Goal: Navigation & Orientation: Go to known website

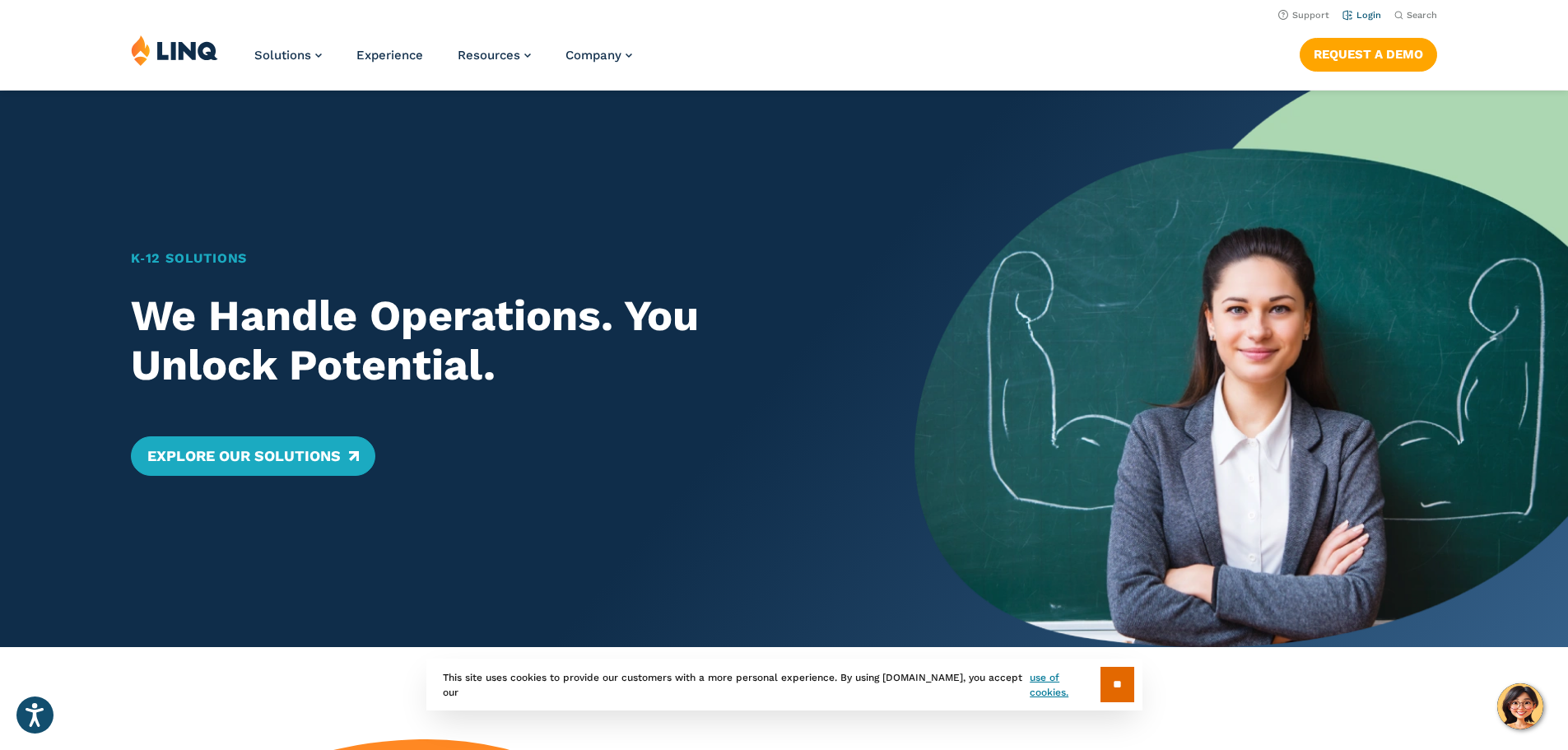
click at [1367, 16] on link "Login" at bounding box center [1362, 16] width 38 height 11
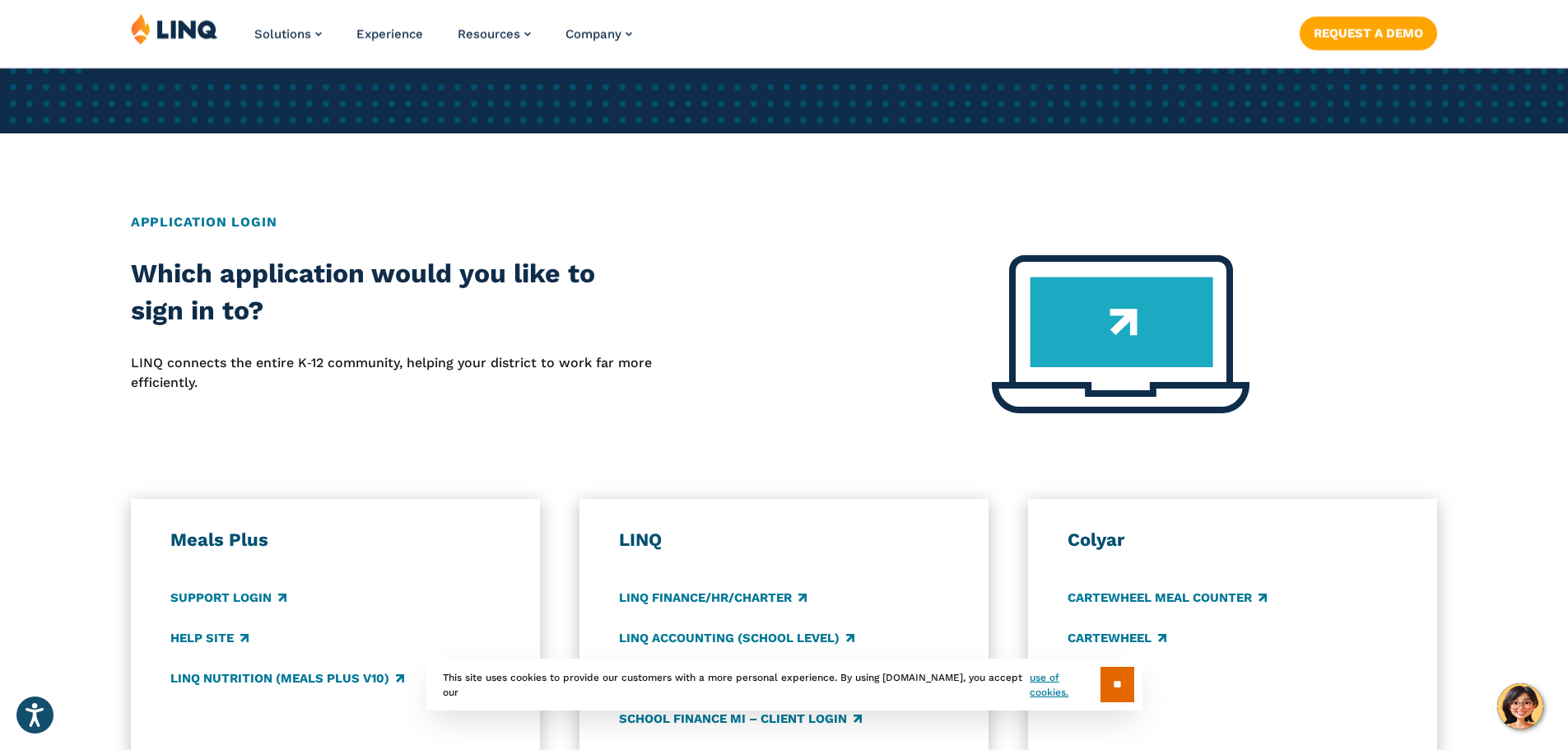
scroll to position [576, 0]
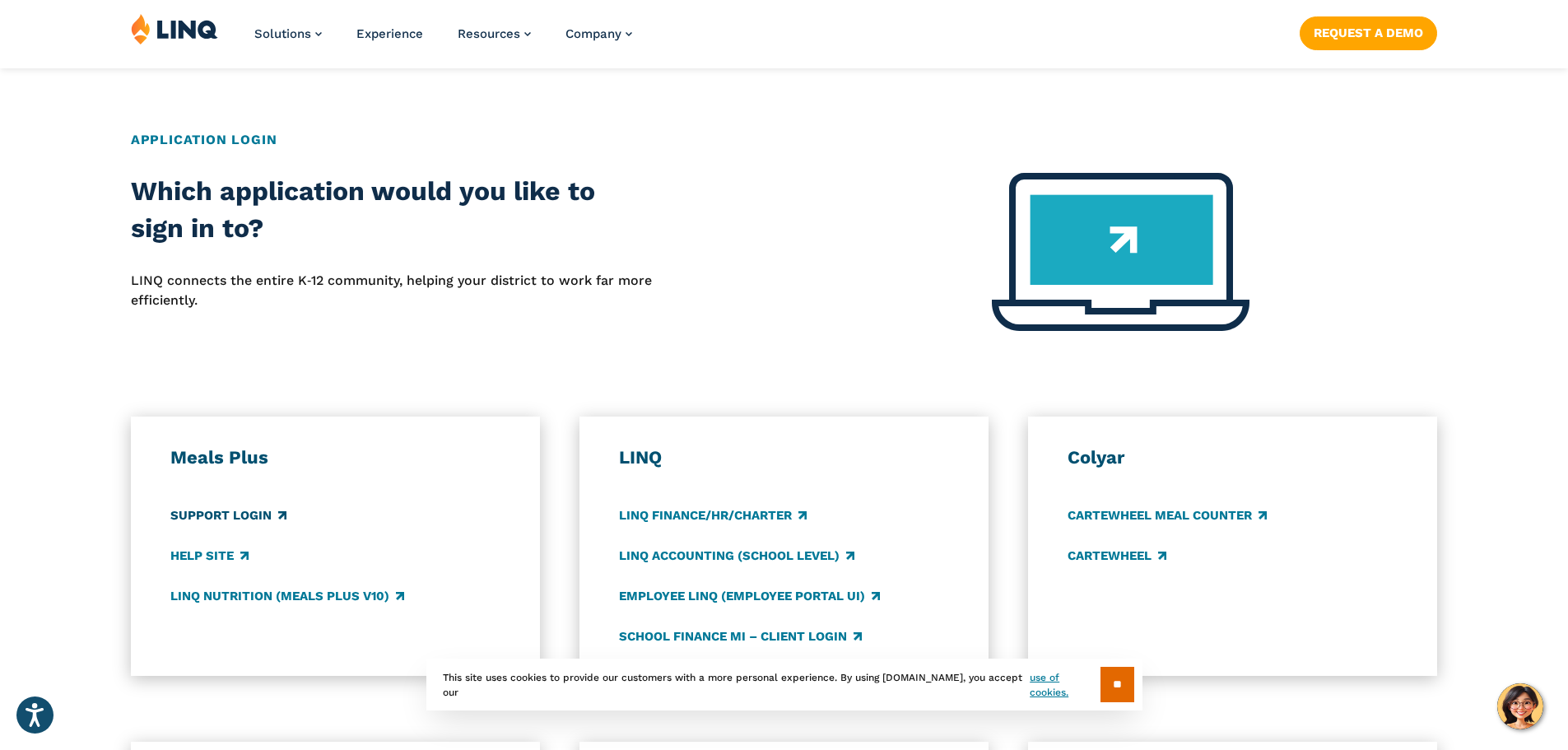
click at [259, 517] on link "Support Login" at bounding box center [228, 516] width 116 height 18
